Goal: Find specific page/section: Find specific page/section

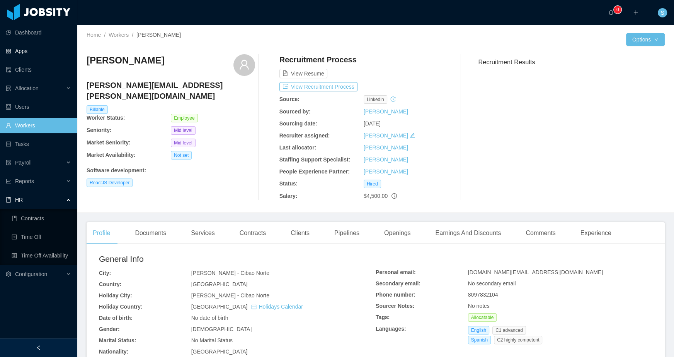
click at [34, 49] on link "Apps" at bounding box center [38, 50] width 65 height 15
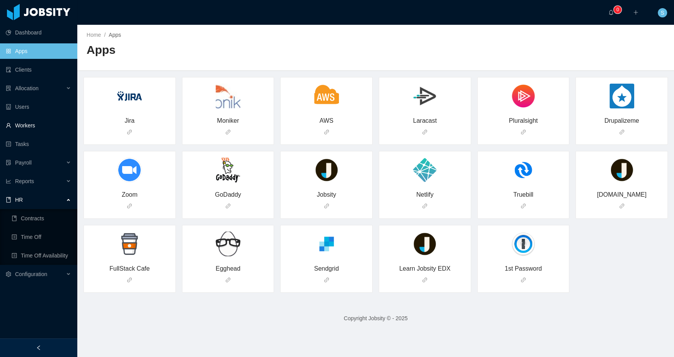
click at [31, 128] on link "Workers" at bounding box center [38, 125] width 65 height 15
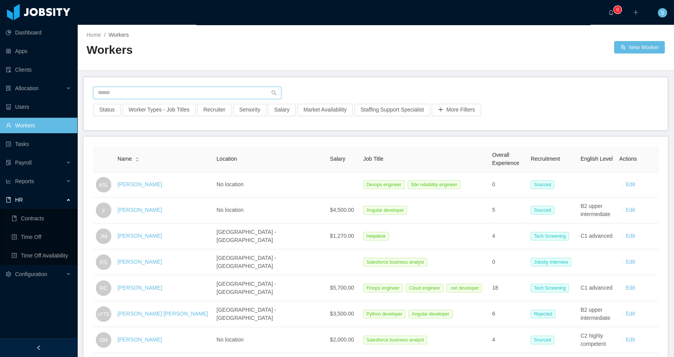
click at [141, 88] on input "text" at bounding box center [187, 93] width 188 height 12
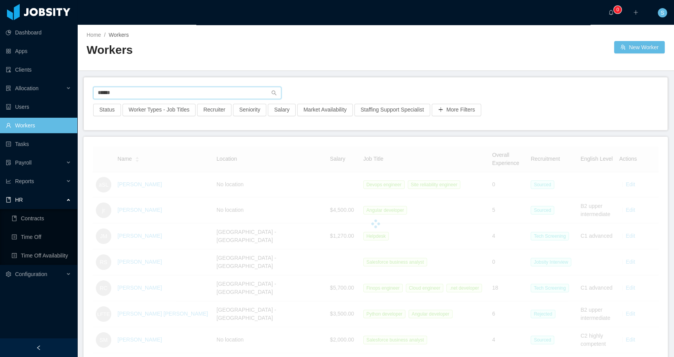
type input "******"
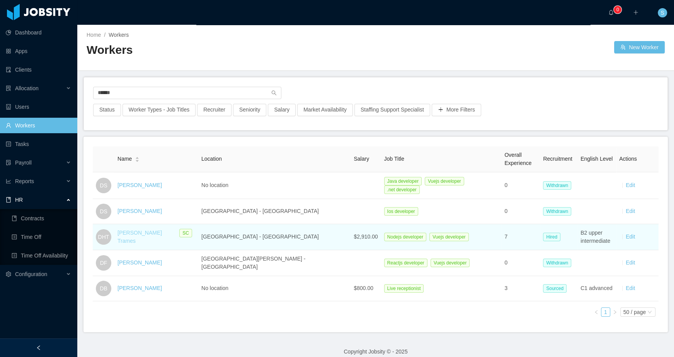
click at [157, 234] on link "[PERSON_NAME] Trames" at bounding box center [140, 236] width 44 height 14
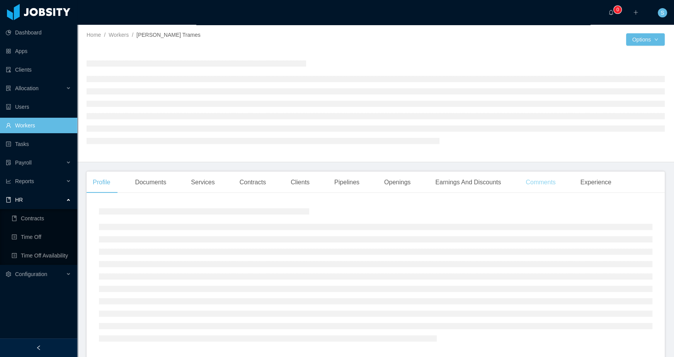
click at [553, 184] on div "Comments" at bounding box center [541, 182] width 42 height 22
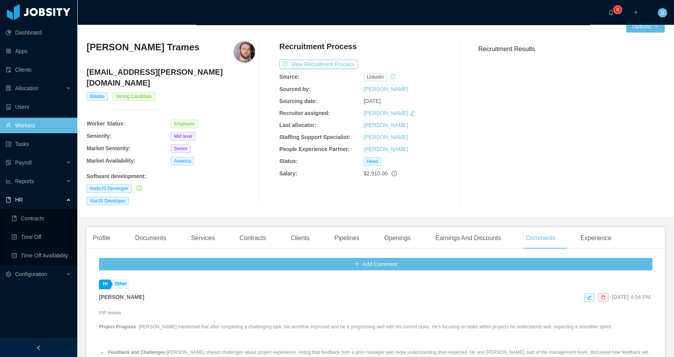
scroll to position [174, 0]
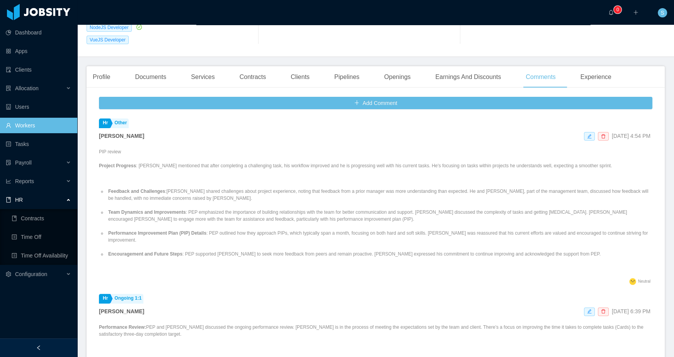
click at [218, 213] on ul "Feedback and Challenges :[PERSON_NAME] shared challenges about project experien…" at bounding box center [376, 223] width 554 height 84
click at [150, 188] on strong "Feedback and Challenges" at bounding box center [136, 190] width 57 height 5
click at [462, 188] on li "Feedback and Challenges :[PERSON_NAME] shared challenges about project experien…" at bounding box center [380, 195] width 546 height 14
click at [258, 237] on ul "Feedback and Challenges :[PERSON_NAME] shared challenges about project experien…" at bounding box center [376, 223] width 554 height 84
click at [235, 208] on li "Team Dynamics and Improvements : PEP emphasized the importance of building rela…" at bounding box center [380, 215] width 546 height 14
